Goal: Task Accomplishment & Management: Use online tool/utility

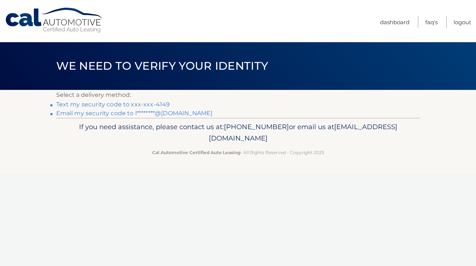
click at [98, 103] on link "Text my security code to xxx-xxx-4149" at bounding box center [113, 104] width 114 height 7
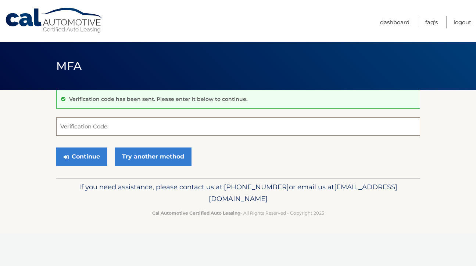
click at [69, 125] on input "Verification Code" at bounding box center [238, 127] width 364 height 18
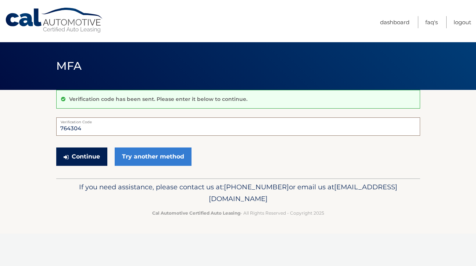
type input "764304"
click at [85, 160] on button "Continue" at bounding box center [81, 157] width 51 height 18
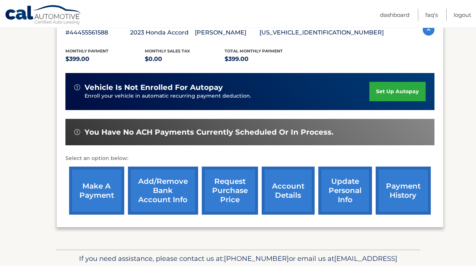
scroll to position [178, 0]
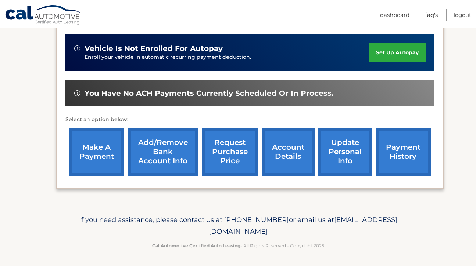
click at [104, 160] on link "make a payment" at bounding box center [96, 152] width 55 height 48
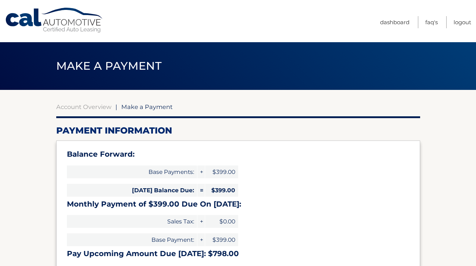
select select "NjYzZDQ5ZTAtNTdkMC00MTQ4LWI4ZDYtOGIwMmFjOWM3OTg1"
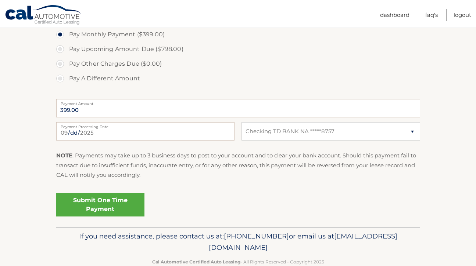
scroll to position [274, 0]
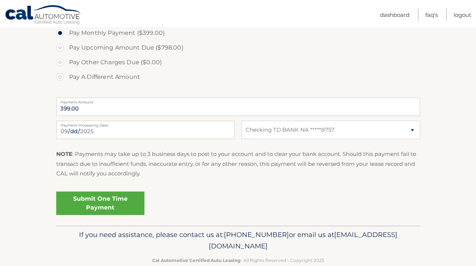
click at [94, 200] on link "Submit One Time Payment" at bounding box center [100, 204] width 88 height 24
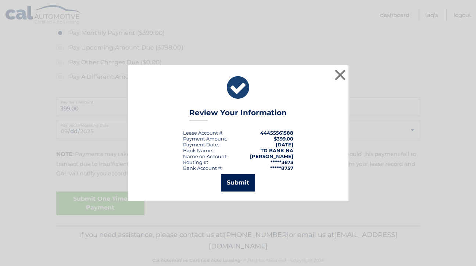
click at [238, 180] on button "Submit" at bounding box center [238, 183] width 34 height 18
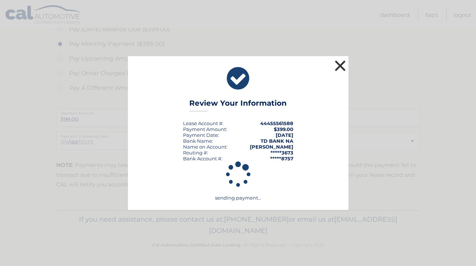
click at [342, 62] on button "×" at bounding box center [340, 65] width 15 height 15
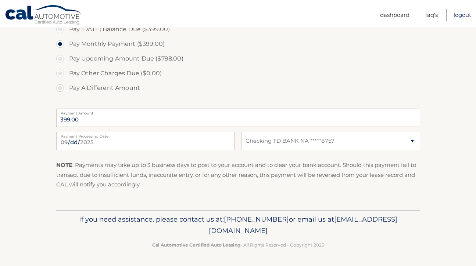
click at [460, 15] on link "Logout" at bounding box center [462, 15] width 18 height 12
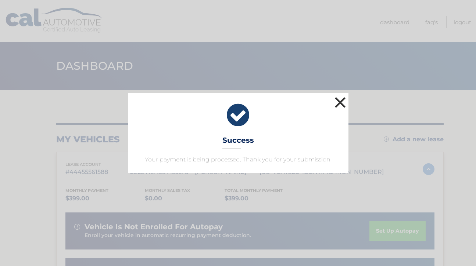
click at [338, 101] on button "×" at bounding box center [340, 102] width 15 height 15
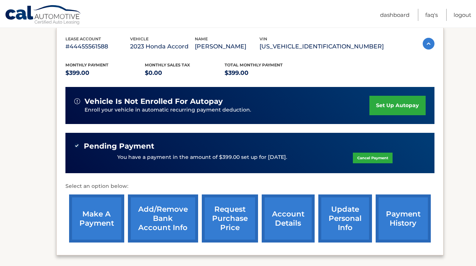
scroll to position [144, 0]
